Goal: Task Accomplishment & Management: Use online tool/utility

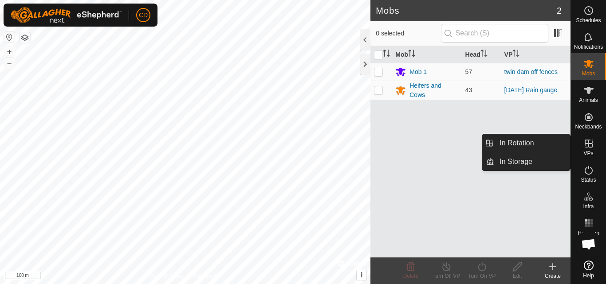
click at [590, 141] on icon at bounding box center [588, 143] width 11 height 11
click at [534, 158] on link "In Storage" at bounding box center [532, 162] width 76 height 18
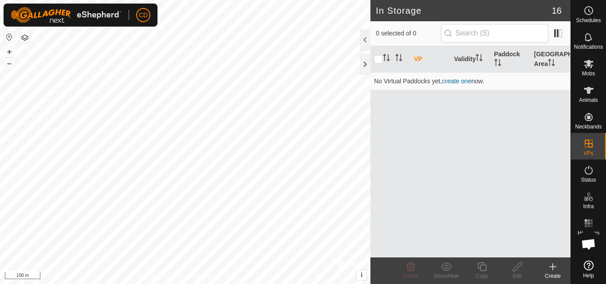
click at [550, 272] on div "Create" at bounding box center [552, 276] width 35 height 8
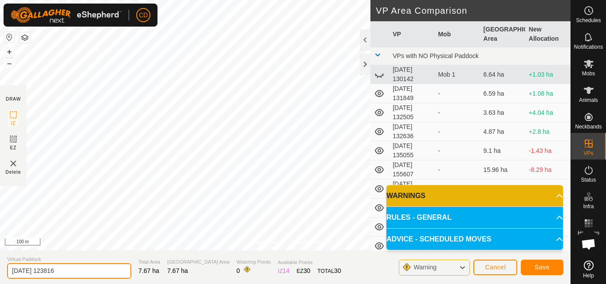
drag, startPoint x: 88, startPoint y: 274, endPoint x: 0, endPoint y: 291, distance: 89.9
click at [0, 284] on html "CD Schedules Notifications Mobs Animals Neckbands VPs Status Infra Heatmap Help…" at bounding box center [303, 142] width 606 height 284
type input "Smallest twin dam"
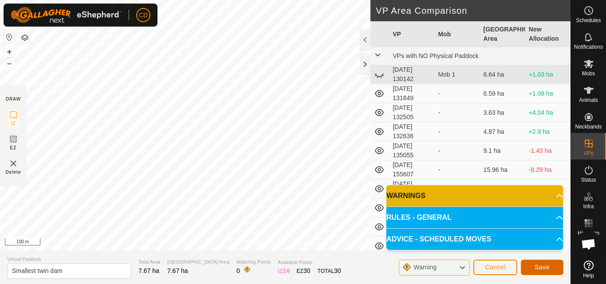
click at [538, 267] on span "Save" at bounding box center [541, 267] width 15 height 7
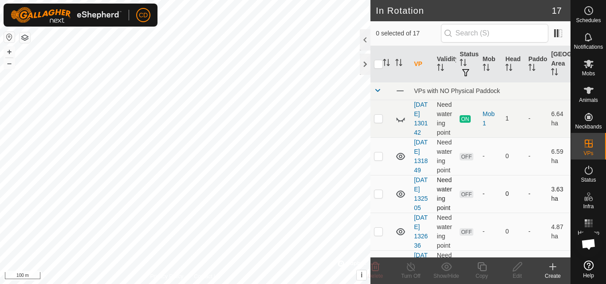
checkbox input "true"
click at [591, 69] on icon at bounding box center [588, 64] width 11 height 11
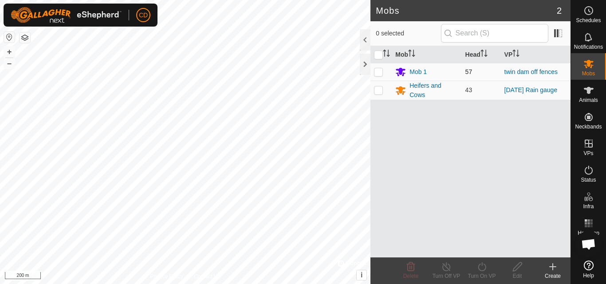
click at [379, 71] on p-checkbox at bounding box center [378, 71] width 9 height 7
checkbox input "true"
click at [481, 267] on icon at bounding box center [481, 267] width 11 height 11
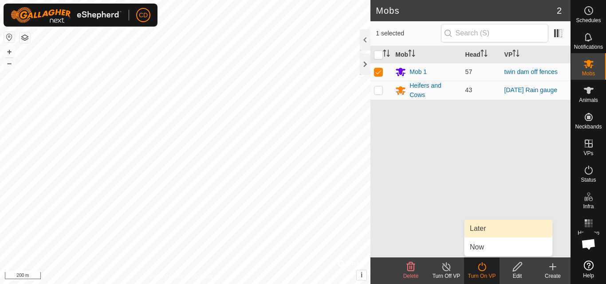
click at [491, 233] on link "Later" at bounding box center [508, 229] width 88 height 18
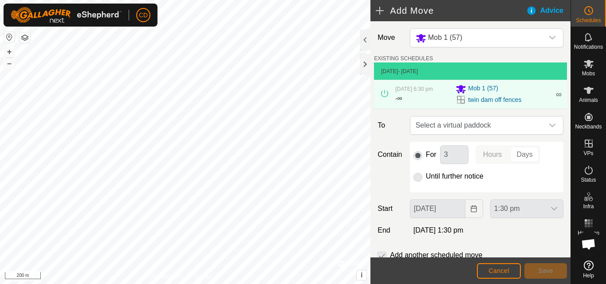
scroll to position [31, 0]
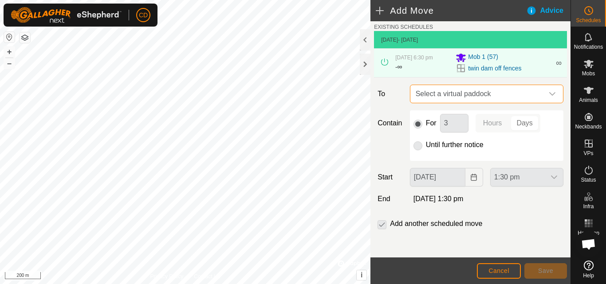
click at [439, 96] on span "Select a virtual paddock" at bounding box center [477, 94] width 131 height 18
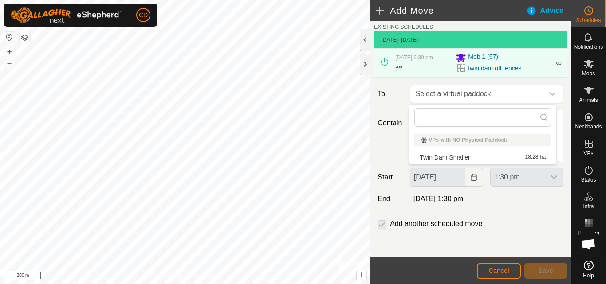
click at [384, 224] on p-checkbox at bounding box center [381, 224] width 9 height 11
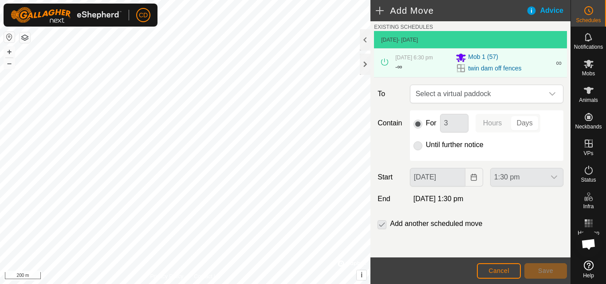
click at [387, 224] on div "Add another scheduled move" at bounding box center [431, 224] width 108 height 11
click at [492, 269] on span "Cancel" at bounding box center [498, 270] width 21 height 7
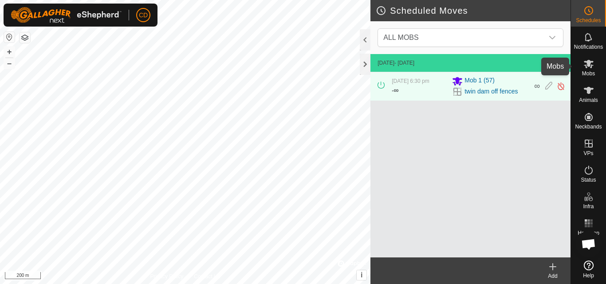
click at [589, 70] on es-mob-svg-icon at bounding box center [589, 64] width 16 height 14
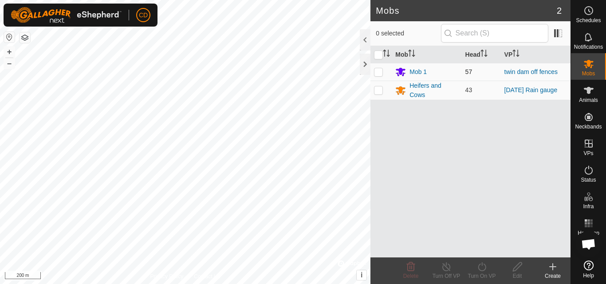
click at [376, 74] on p-checkbox at bounding box center [378, 71] width 9 height 7
checkbox input "true"
click at [445, 269] on icon at bounding box center [446, 267] width 11 height 11
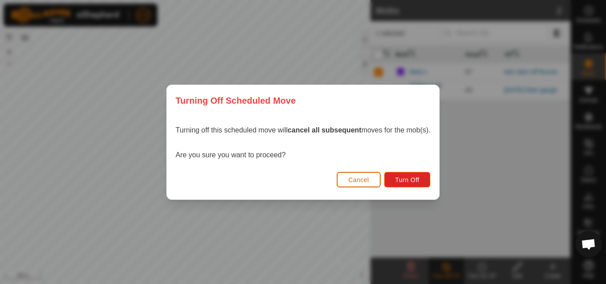
click at [370, 182] on button "Cancel" at bounding box center [359, 180] width 44 height 16
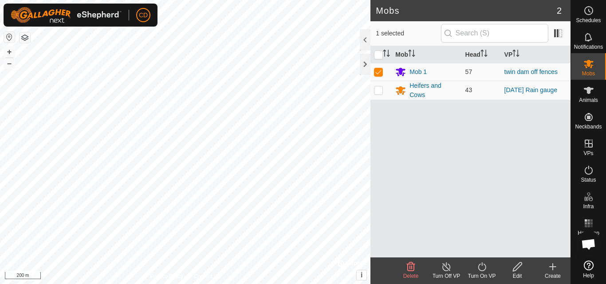
click at [479, 266] on icon at bounding box center [481, 267] width 11 height 11
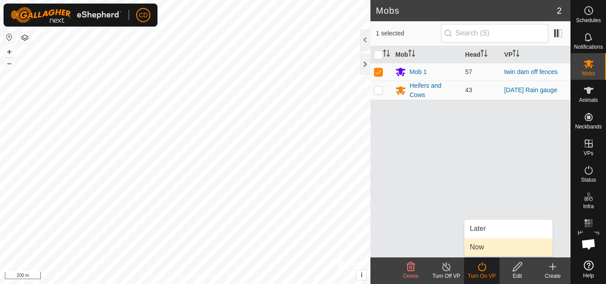
click at [486, 247] on link "Now" at bounding box center [508, 248] width 88 height 18
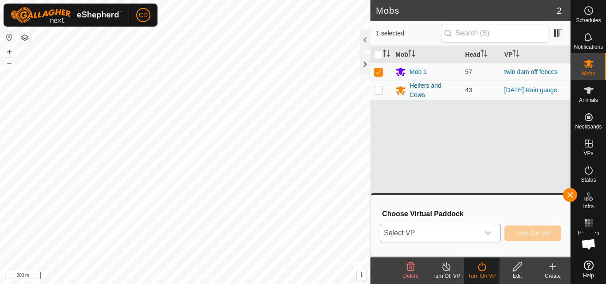
click at [483, 235] on div "dropdown trigger" at bounding box center [488, 233] width 18 height 18
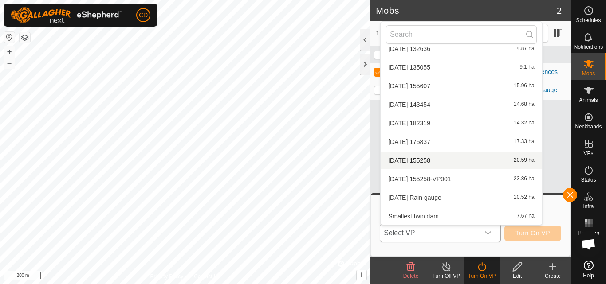
scroll to position [159, 0]
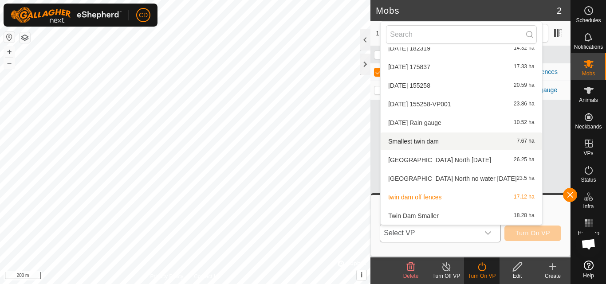
click at [433, 140] on li "Smallest twin dam 7.67 ha" at bounding box center [461, 142] width 161 height 18
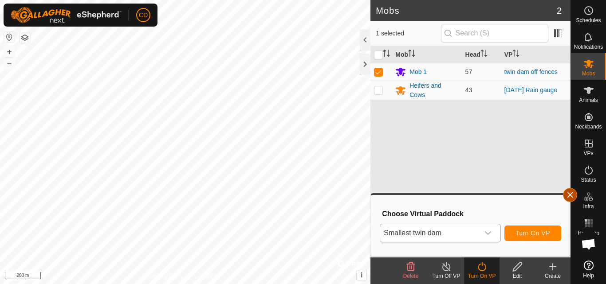
click at [568, 192] on button "button" at bounding box center [570, 195] width 14 height 14
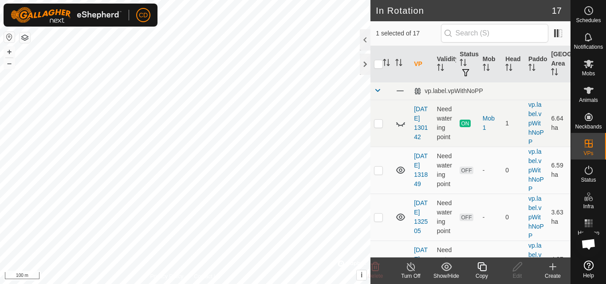
checkbox input "true"
checkbox input "false"
click at [517, 267] on icon at bounding box center [517, 267] width 11 height 11
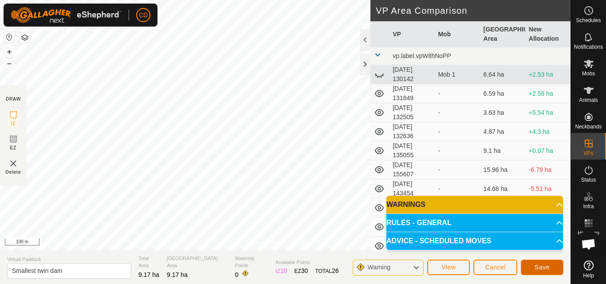
click at [544, 265] on span "Save" at bounding box center [541, 267] width 15 height 7
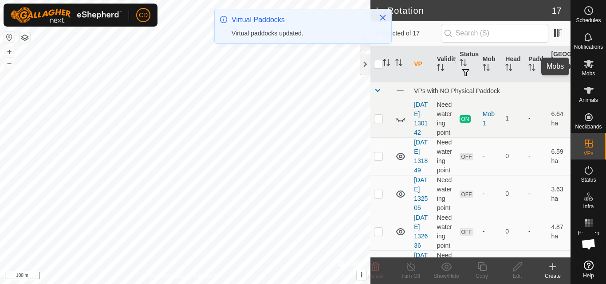
click at [588, 68] on icon at bounding box center [588, 64] width 11 height 11
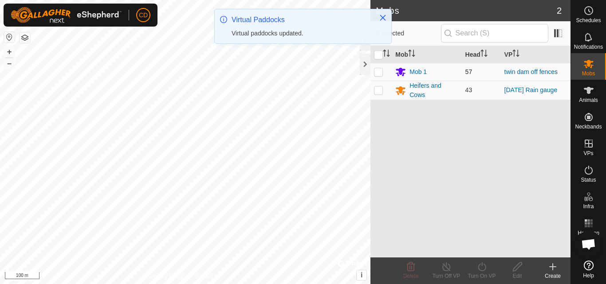
click at [381, 71] on p-checkbox at bounding box center [378, 71] width 9 height 7
checkbox input "true"
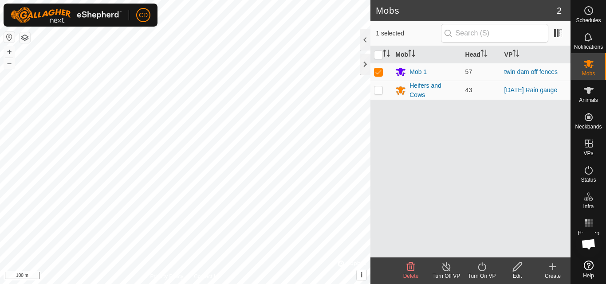
click at [449, 269] on icon at bounding box center [446, 267] width 8 height 9
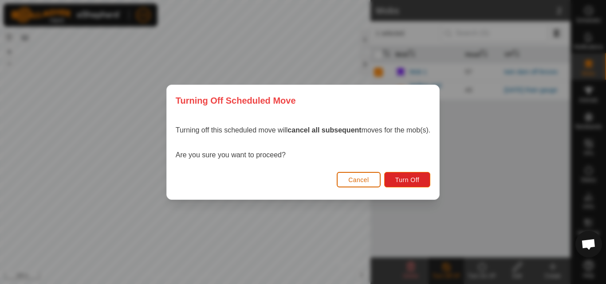
click at [365, 177] on span "Cancel" at bounding box center [358, 180] width 21 height 7
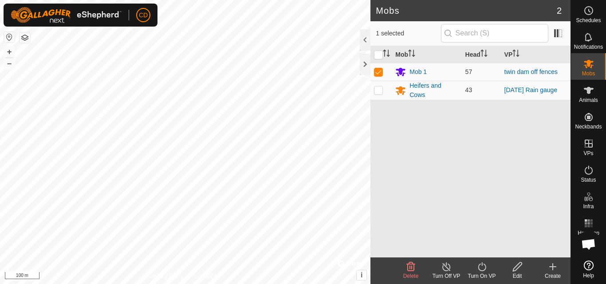
click at [478, 266] on icon at bounding box center [481, 267] width 11 height 11
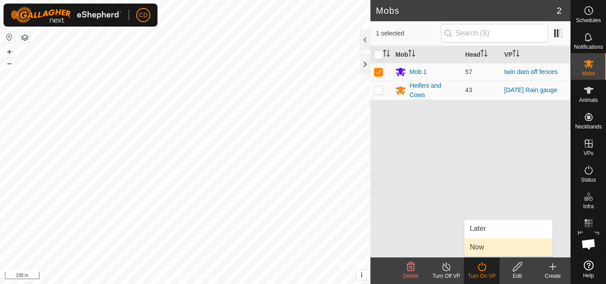
click at [483, 245] on link "Now" at bounding box center [508, 248] width 88 height 18
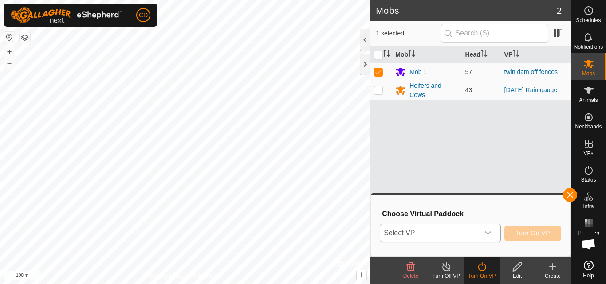
click at [479, 230] on div "dropdown trigger" at bounding box center [488, 233] width 18 height 18
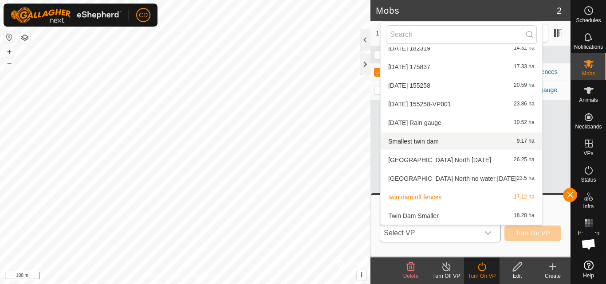
click at [417, 142] on span "Smallest twin dam" at bounding box center [413, 141] width 51 height 6
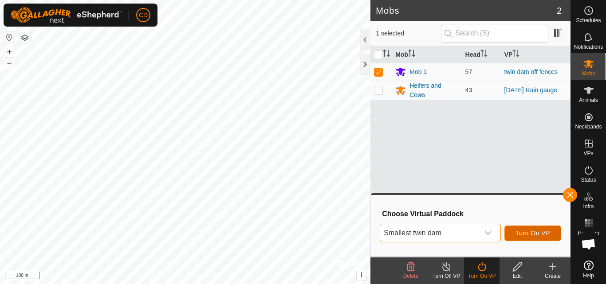
click at [522, 231] on span "Turn On VP" at bounding box center [532, 233] width 35 height 7
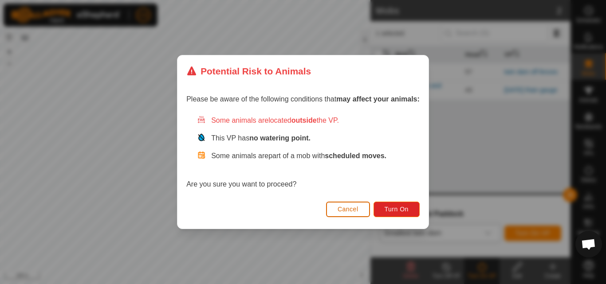
click at [352, 210] on span "Cancel" at bounding box center [348, 209] width 21 height 7
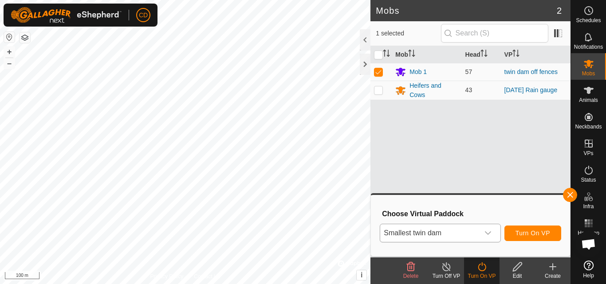
click at [485, 265] on icon at bounding box center [482, 267] width 8 height 9
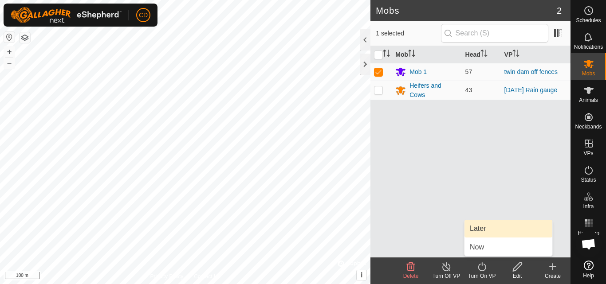
click at [488, 230] on link "Later" at bounding box center [508, 229] width 88 height 18
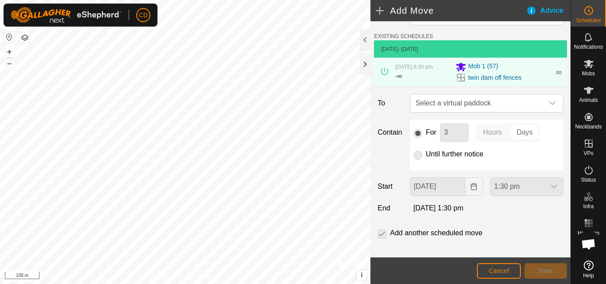
scroll to position [31, 0]
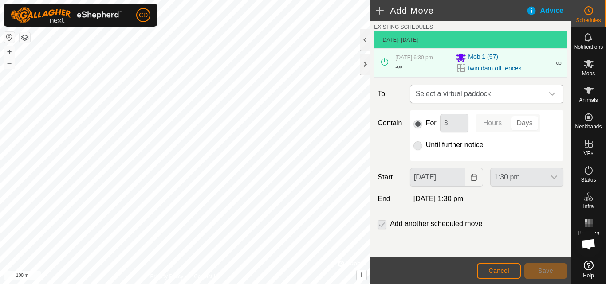
click at [495, 92] on span "Select a virtual paddock" at bounding box center [477, 94] width 131 height 18
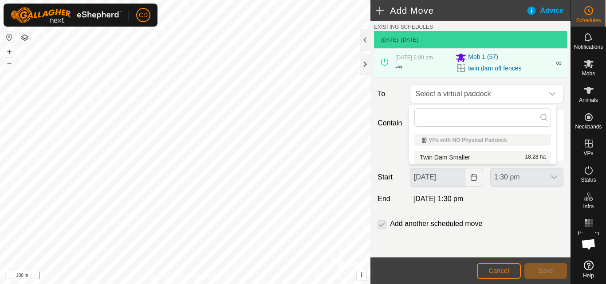
click at [385, 61] on icon at bounding box center [384, 62] width 7 height 7
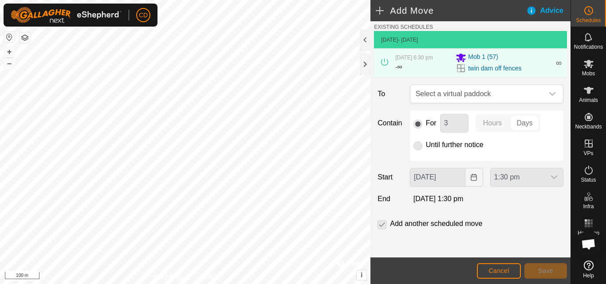
click at [386, 61] on icon at bounding box center [384, 62] width 7 height 7
click at [500, 274] on span "Cancel" at bounding box center [498, 270] width 21 height 7
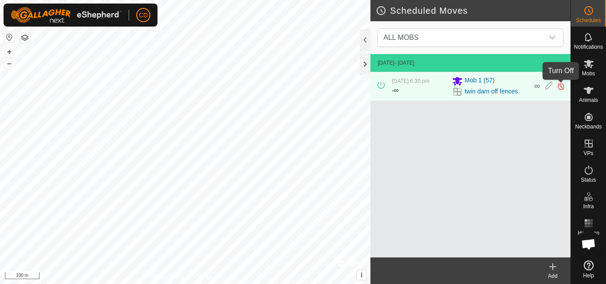
click at [562, 87] on img at bounding box center [561, 86] width 8 height 9
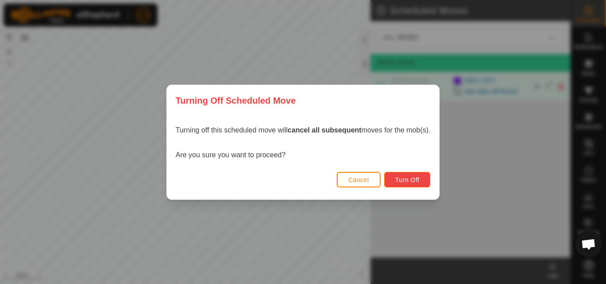
click at [411, 181] on span "Turn Off" at bounding box center [407, 180] width 24 height 7
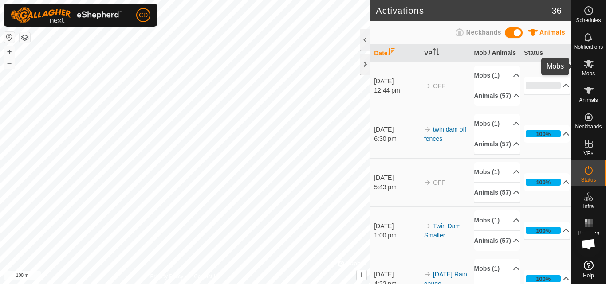
click at [592, 65] on icon at bounding box center [588, 64] width 11 height 11
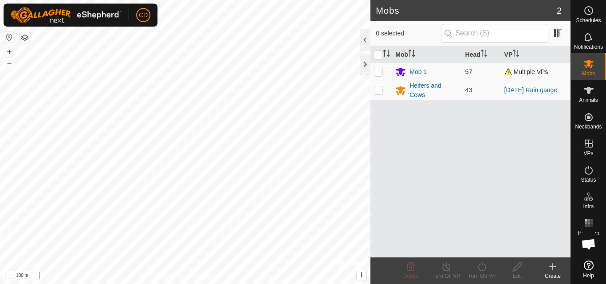
click at [381, 70] on p-checkbox at bounding box center [378, 71] width 9 height 7
checkbox input "true"
click at [477, 266] on icon at bounding box center [481, 267] width 11 height 11
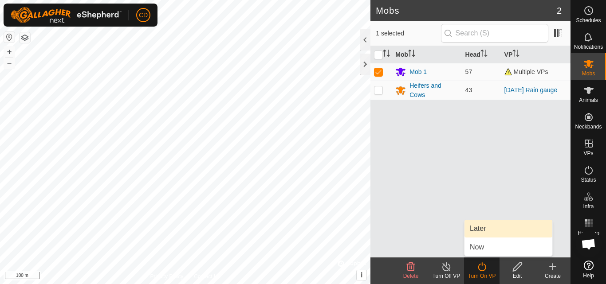
click at [487, 230] on link "Later" at bounding box center [508, 229] width 88 height 18
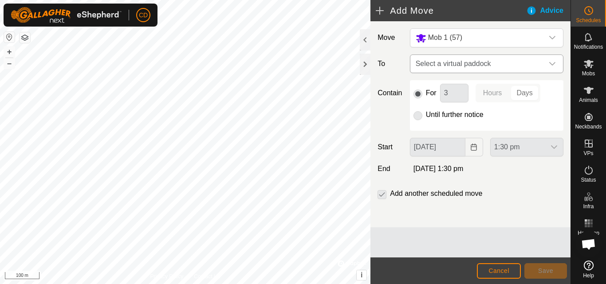
click at [494, 61] on span "Select a virtual paddock" at bounding box center [477, 64] width 131 height 18
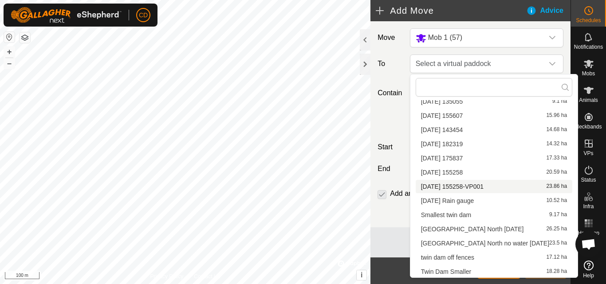
scroll to position [83, 0]
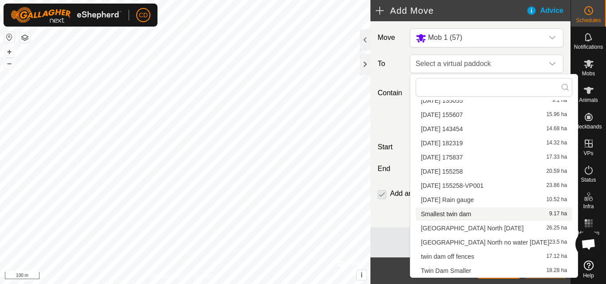
click at [456, 213] on li "Smallest twin dam 9.17 ha" at bounding box center [494, 214] width 157 height 13
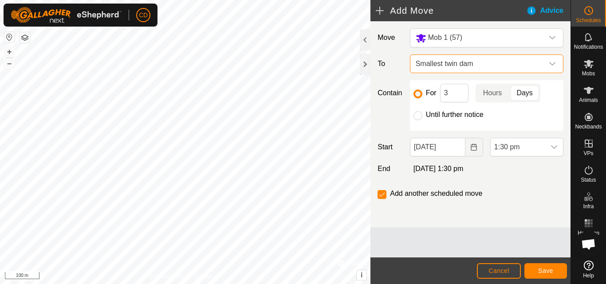
click at [414, 120] on div at bounding box center [417, 115] width 9 height 9
click at [418, 114] on input "Until further notice" at bounding box center [417, 115] width 9 height 9
radio input "true"
checkbox input "false"
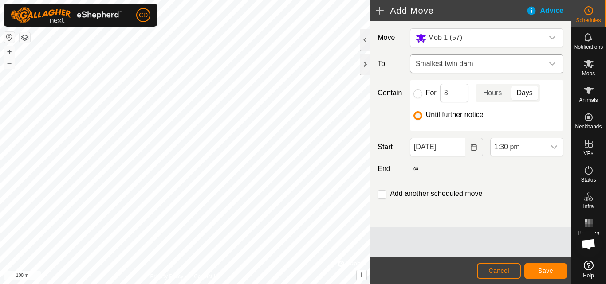
click at [451, 62] on span "Smallest twin dam" at bounding box center [477, 64] width 131 height 18
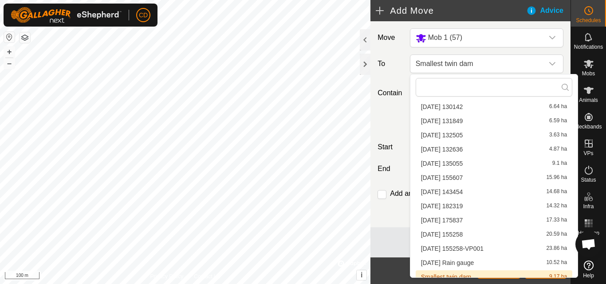
scroll to position [27, 0]
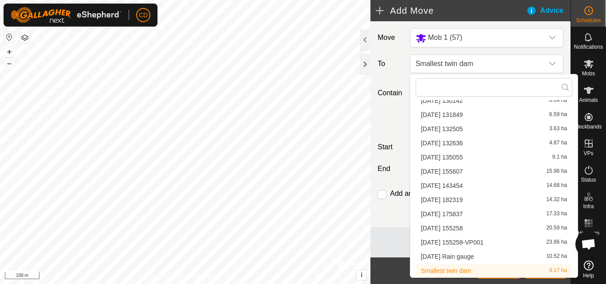
click at [438, 269] on li "Smallest twin dam 9.17 ha" at bounding box center [494, 270] width 157 height 13
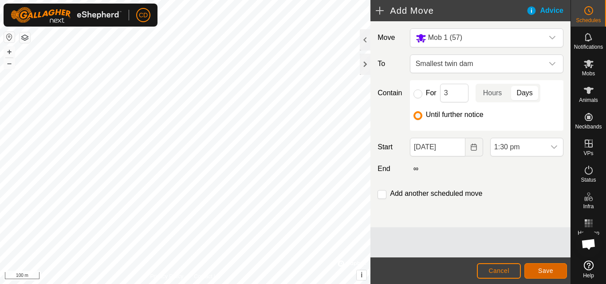
click at [545, 271] on span "Save" at bounding box center [545, 270] width 15 height 7
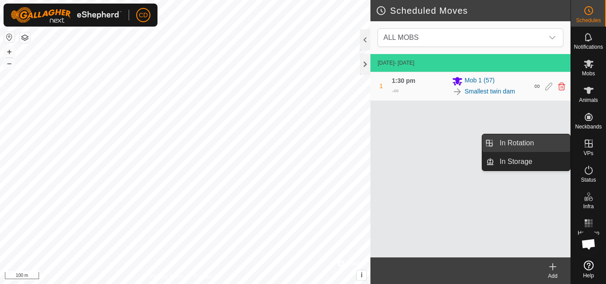
click at [530, 140] on link "In Rotation" at bounding box center [532, 143] width 76 height 18
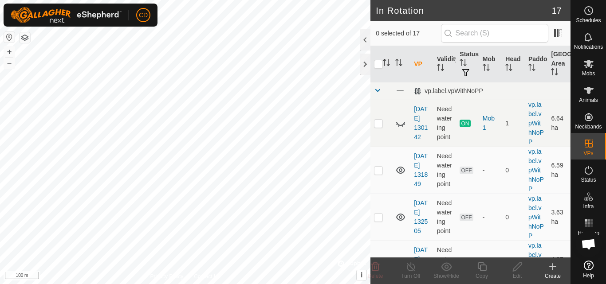
click at [551, 267] on icon at bounding box center [553, 267] width 6 height 0
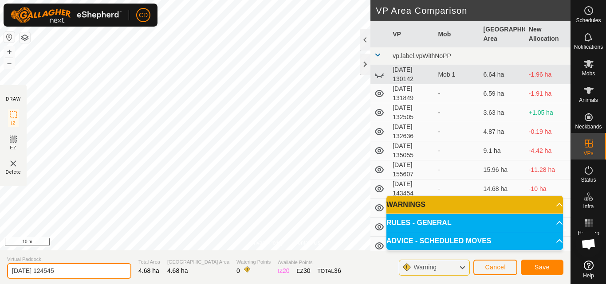
drag, startPoint x: 79, startPoint y: 269, endPoint x: 15, endPoint y: 278, distance: 64.9
click at [15, 278] on input "[DATE] 124545" at bounding box center [69, 271] width 124 height 16
drag, startPoint x: 15, startPoint y: 278, endPoint x: 5, endPoint y: 274, distance: 10.8
click at [14, 277] on input "[DATE] 124545" at bounding box center [69, 271] width 124 height 16
type input "2"
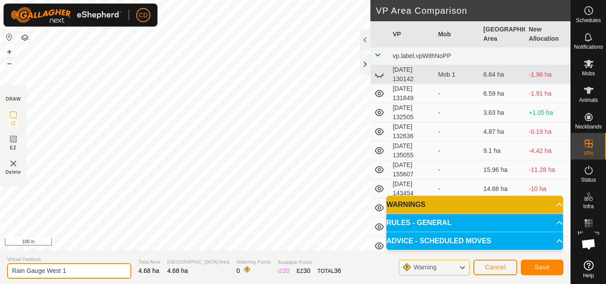
type input "Rain Gauge West 1"
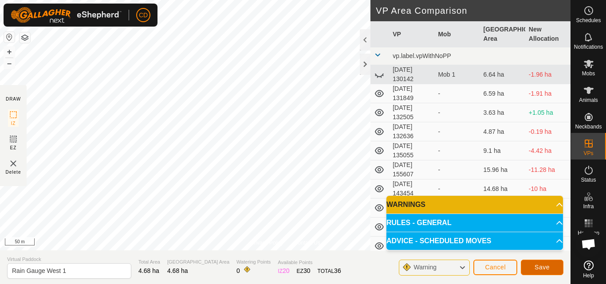
click at [535, 264] on span "Save" at bounding box center [541, 267] width 15 height 7
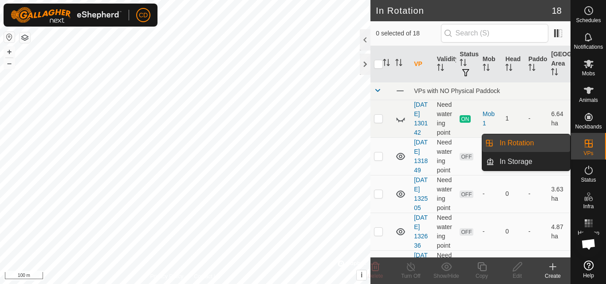
click at [526, 149] on link "In Rotation" at bounding box center [532, 143] width 76 height 18
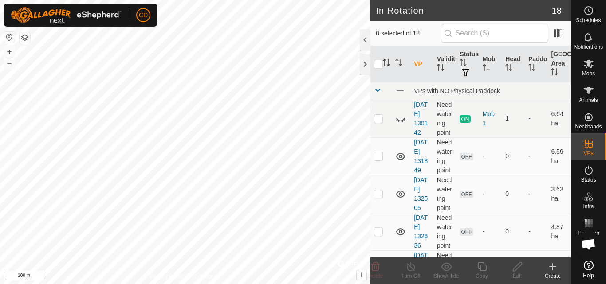
click at [551, 271] on icon at bounding box center [552, 267] width 11 height 11
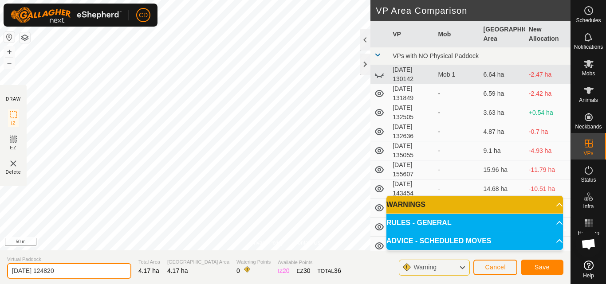
click at [80, 268] on input "[DATE] 124820" at bounding box center [69, 271] width 124 height 16
type input "2"
type input "Rain Gauge 2"
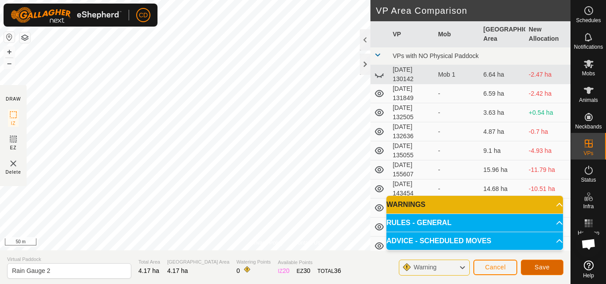
click at [543, 267] on span "Save" at bounding box center [541, 267] width 15 height 7
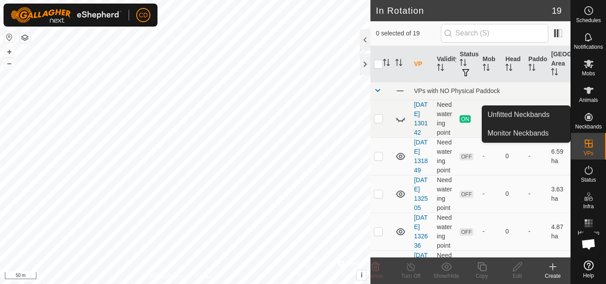
click at [553, 273] on div "Create" at bounding box center [552, 276] width 35 height 8
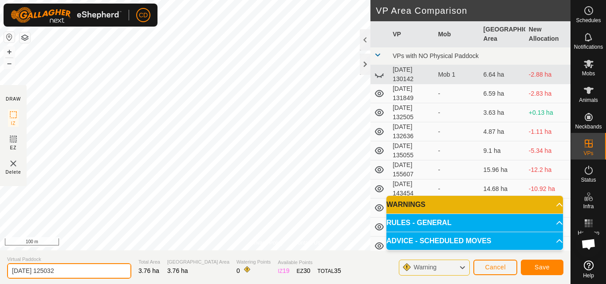
drag, startPoint x: 83, startPoint y: 274, endPoint x: 13, endPoint y: 281, distance: 70.4
click at [18, 279] on section "Virtual Paddock [DATE] 125032 Total Area 3.76 ha Grazing Area 3.76 ha Watering …" at bounding box center [285, 268] width 570 height 34
type input "2"
type input "Rain Gauge 3"
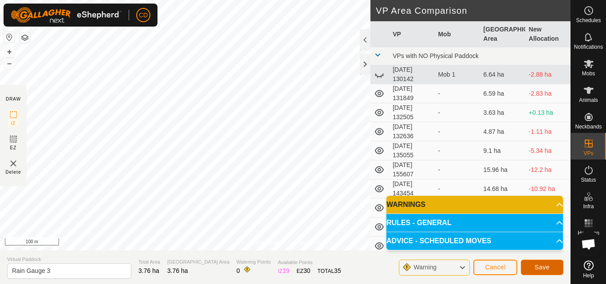
click at [540, 267] on span "Save" at bounding box center [541, 267] width 15 height 7
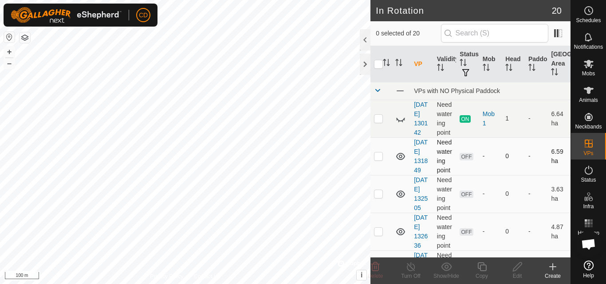
checkbox input "true"
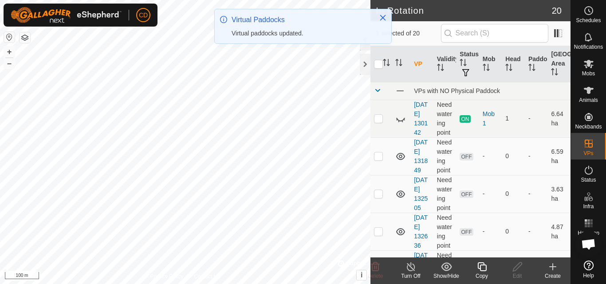
checkbox input "false"
checkbox input "true"
click at [598, 68] on div "Mobs" at bounding box center [588, 66] width 35 height 27
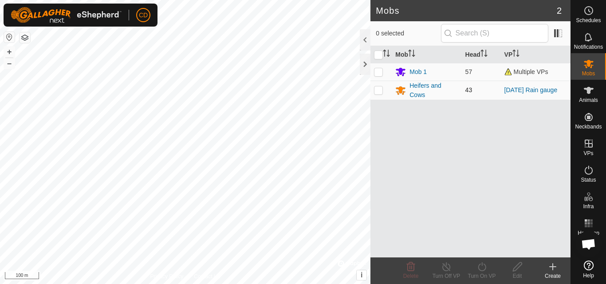
click at [378, 88] on p-checkbox at bounding box center [378, 89] width 9 height 7
checkbox input "true"
click at [481, 270] on icon at bounding box center [481, 267] width 11 height 11
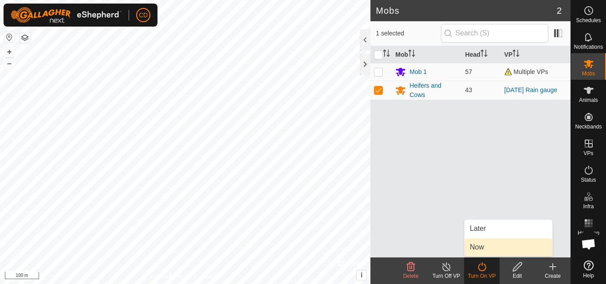
click at [481, 248] on link "Now" at bounding box center [508, 248] width 88 height 18
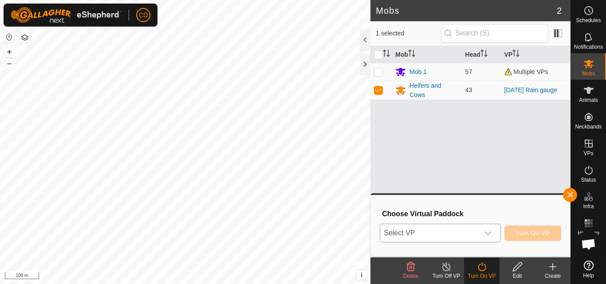
click at [459, 232] on span "Select VP" at bounding box center [429, 233] width 98 height 18
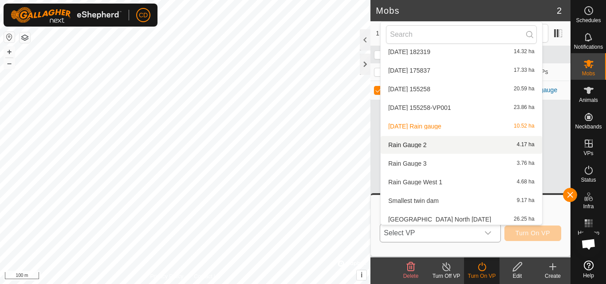
scroll to position [170, 0]
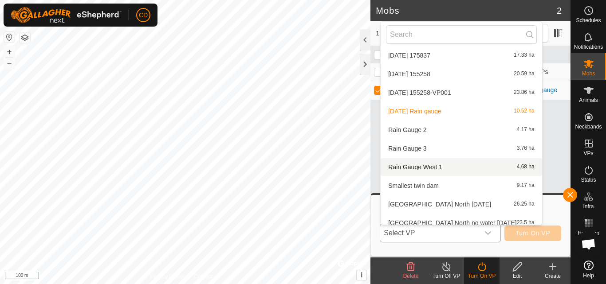
click at [434, 168] on li "Rain Gauge West 1 4.68 ha" at bounding box center [461, 167] width 161 height 18
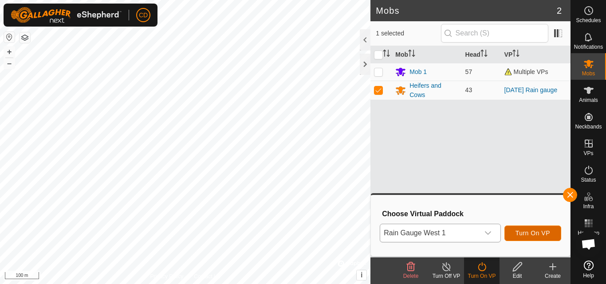
click at [537, 233] on span "Turn On VP" at bounding box center [532, 233] width 35 height 7
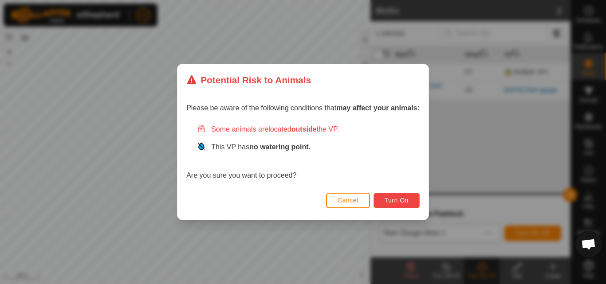
click at [400, 201] on span "Turn On" at bounding box center [397, 200] width 24 height 7
